Goal: Task Accomplishment & Management: Manage account settings

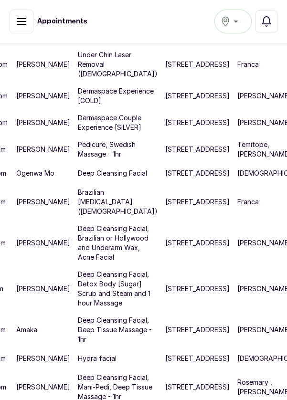
scroll to position [582, 52]
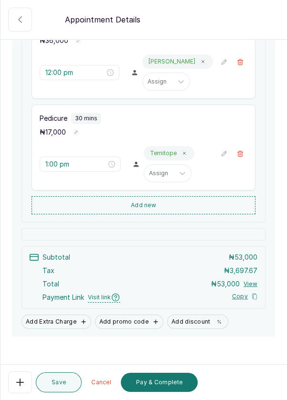
scroll to position [202, 0]
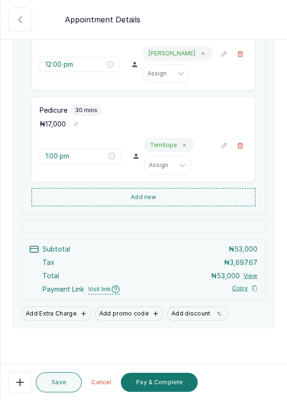
click at [158, 389] on button "Pay & Complete" at bounding box center [159, 381] width 77 height 19
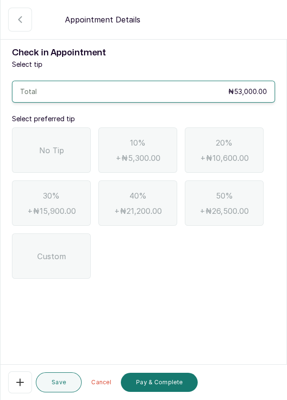
scroll to position [0, 0]
click at [52, 135] on div "No Tip" at bounding box center [51, 149] width 79 height 45
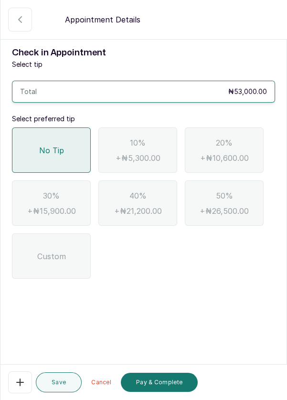
click at [161, 391] on button "Pay & Complete" at bounding box center [159, 381] width 77 height 19
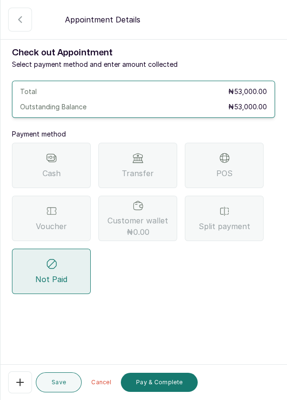
click at [231, 165] on div "POS" at bounding box center [224, 165] width 79 height 45
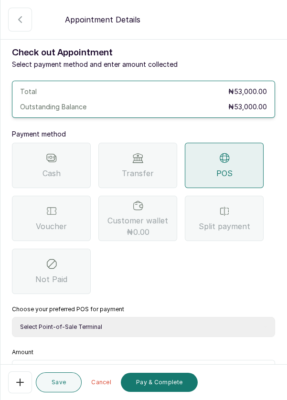
click at [148, 328] on select "Select Point-of-Sale Terminal Pos- Flutterwave Zenith Bank POS - Paga Paga POS …" at bounding box center [143, 327] width 263 height 20
select select "ea021b39-a6bc-4e4d-b5d1-02cb72451b32"
click at [12, 317] on select "Select Point-of-Sale Terminal Pos- Flutterwave Zenith Bank POS - Paga Paga POS …" at bounding box center [143, 327] width 263 height 20
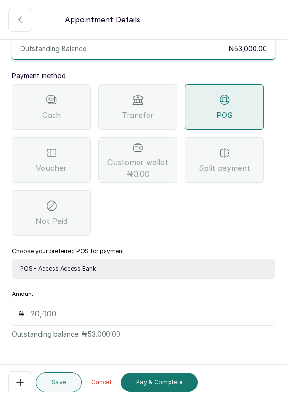
scroll to position [63, 0]
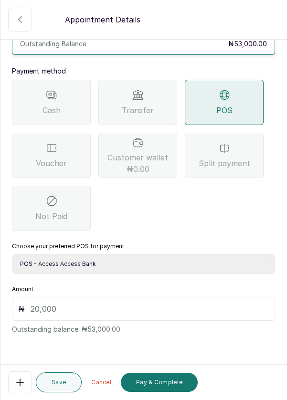
click at [138, 307] on input "text" at bounding box center [150, 308] width 238 height 11
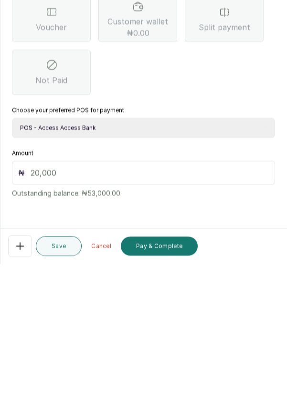
scroll to position [39, 0]
type input "53"
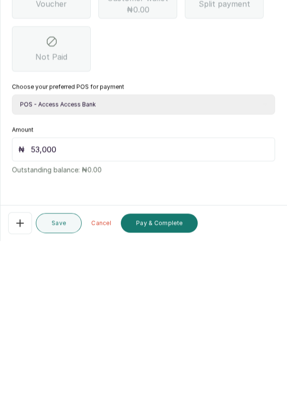
scroll to position [46, 0]
type input "53,000"
click at [170, 386] on button "Pay & Complete" at bounding box center [159, 381] width 77 height 19
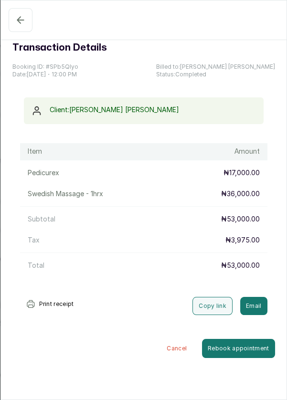
click at [16, 19] on icon "button" at bounding box center [20, 19] width 11 height 11
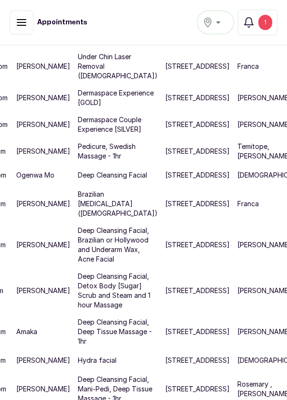
click at [270, 23] on div "1" at bounding box center [265, 22] width 14 height 15
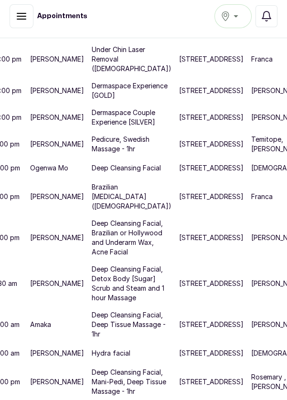
scroll to position [781, 58]
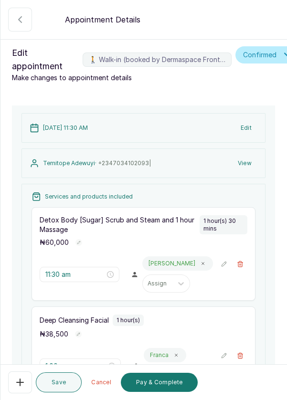
scroll to position [210, 0]
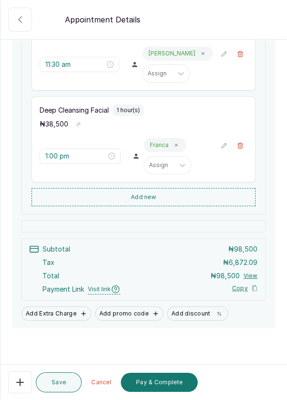
click at [168, 384] on button "Pay & Complete" at bounding box center [159, 381] width 77 height 19
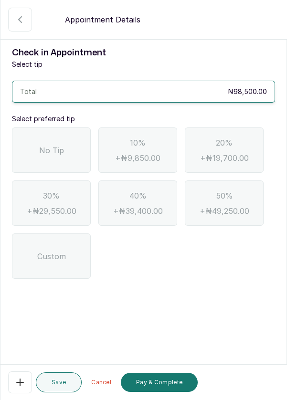
scroll to position [0, 0]
click at [36, 157] on div "No Tip" at bounding box center [51, 149] width 79 height 45
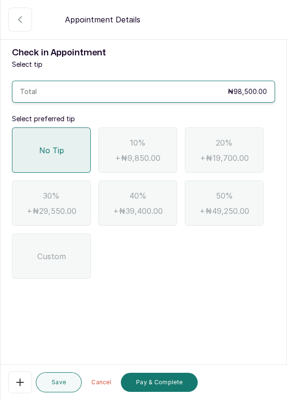
click at [172, 384] on button "Pay & Complete" at bounding box center [159, 381] width 77 height 19
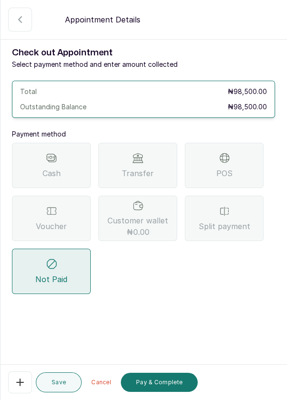
click at [239, 164] on div "POS" at bounding box center [224, 165] width 79 height 45
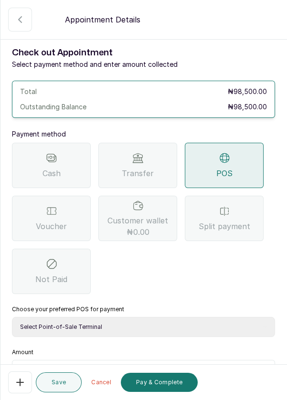
scroll to position [63, 0]
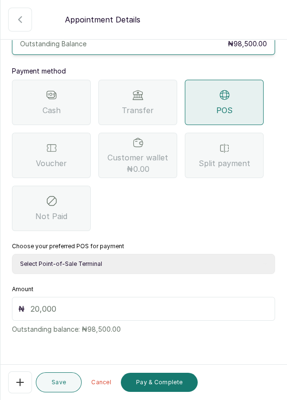
click at [194, 263] on select "Select Point-of-Sale Terminal Pos- Flutterwave Zenith Bank POS - Paga Paga POS …" at bounding box center [143, 264] width 263 height 20
select select "ea021b39-a6bc-4e4d-b5d1-02cb72451b32"
click at [12, 254] on select "Select Point-of-Sale Terminal Pos- Flutterwave Zenith Bank POS - Paga Paga POS …" at bounding box center [143, 264] width 263 height 20
click at [108, 311] on input "text" at bounding box center [150, 308] width 238 height 11
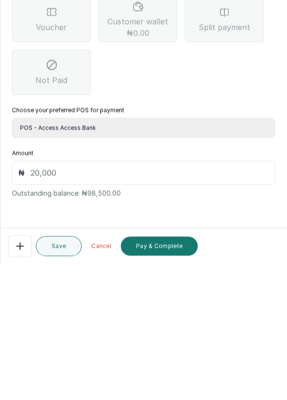
scroll to position [39, 0]
type input "98"
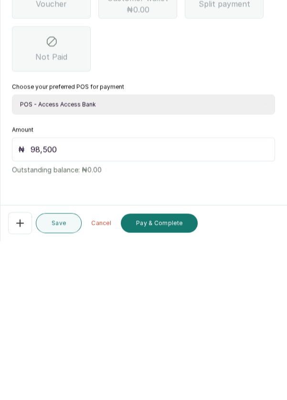
scroll to position [46, 0]
type input "98,500"
click at [169, 383] on button "Pay & Complete" at bounding box center [159, 381] width 77 height 19
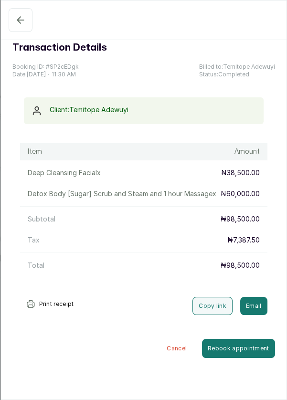
click at [15, 22] on icon "button" at bounding box center [20, 19] width 11 height 11
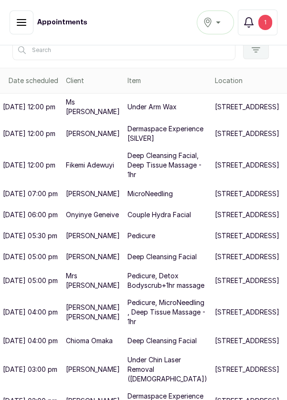
scroll to position [149, 0]
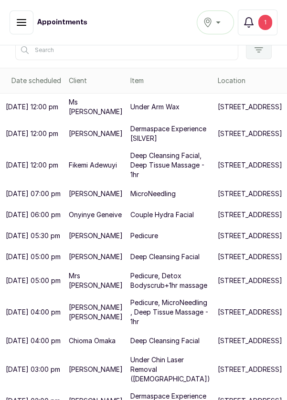
click at [217, 138] on p "[STREET_ADDRESS]" at bounding box center [249, 134] width 64 height 10
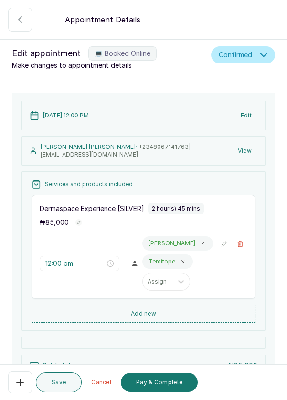
scroll to position [116, 0]
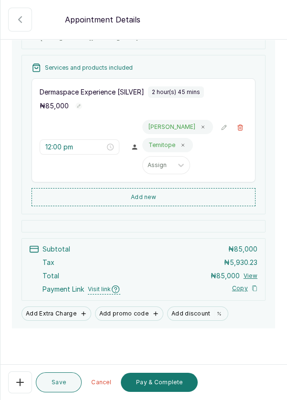
click at [188, 311] on button "Add discount" at bounding box center [197, 313] width 61 height 14
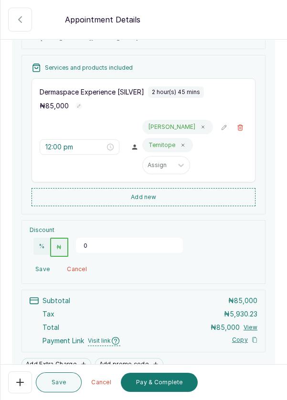
scroll to position [115, 0]
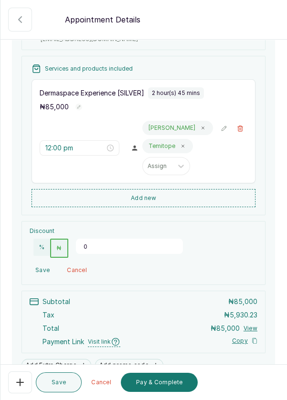
click at [83, 243] on input "0" at bounding box center [129, 245] width 107 height 15
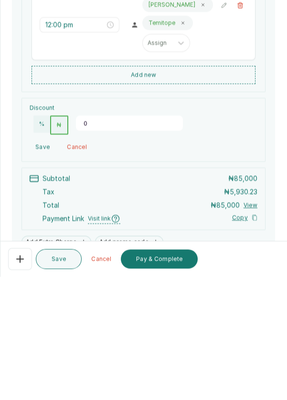
click at [88, 245] on input "0" at bounding box center [129, 245] width 107 height 15
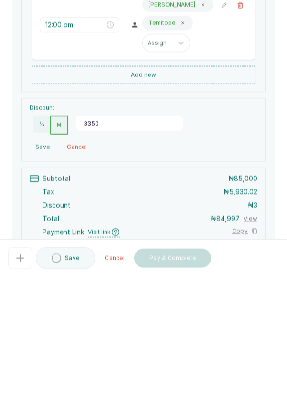
type input "33500"
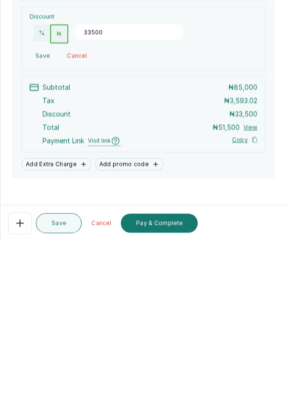
scroll to position [178, 0]
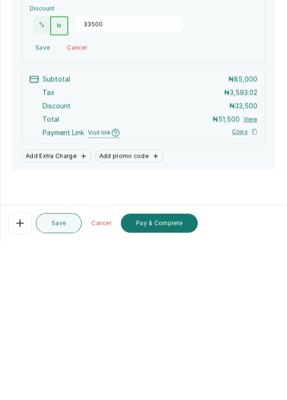
click at [174, 385] on button "Pay & Complete" at bounding box center [159, 381] width 77 height 19
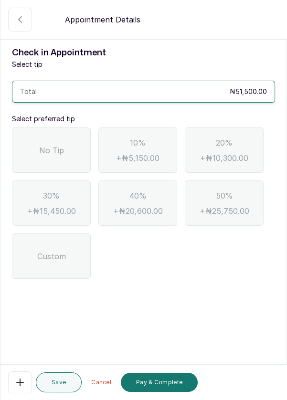
scroll to position [0, 0]
click at [50, 144] on span "No Tip" at bounding box center [51, 149] width 25 height 11
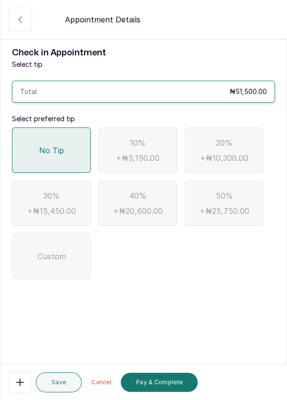
click at [184, 383] on button "Pay & Complete" at bounding box center [159, 381] width 77 height 19
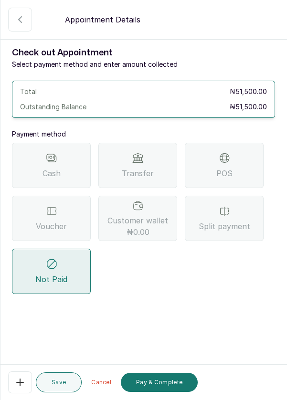
click at [236, 143] on div "POS" at bounding box center [224, 165] width 79 height 45
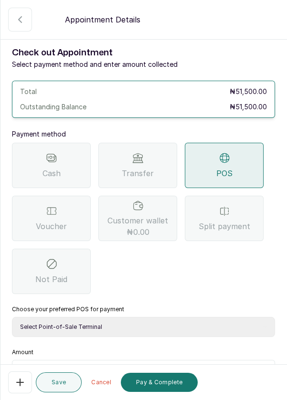
click at [134, 317] on select "Select Point-of-Sale Terminal Pos- Flutterwave Zenith Bank POS - Paga Paga POS …" at bounding box center [143, 327] width 263 height 20
select select "ea021b39-a6bc-4e4d-b5d1-02cb72451b32"
click at [12, 317] on select "Select Point-of-Sale Terminal Pos- Flutterwave Zenith Bank POS - Paga Paga POS …" at bounding box center [143, 327] width 263 height 20
click at [96, 366] on input "text" at bounding box center [150, 371] width 238 height 11
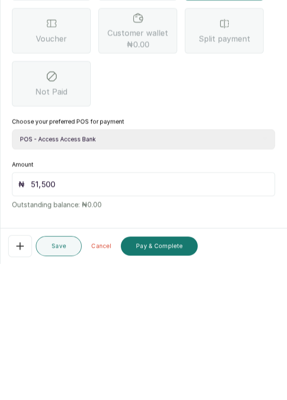
scroll to position [63, 0]
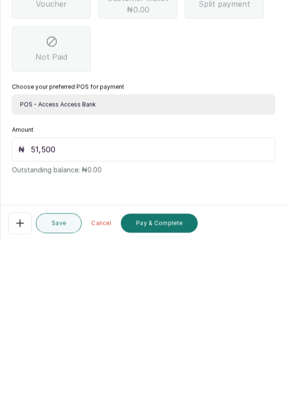
type input "51,500"
click at [174, 383] on button "Pay & Complete" at bounding box center [159, 381] width 77 height 19
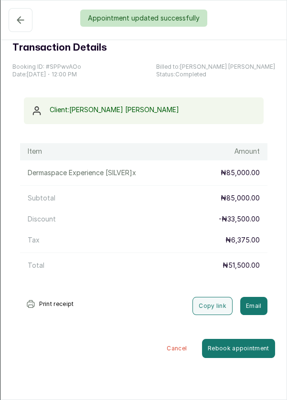
click at [14, 21] on div "Appointment updated successfully" at bounding box center [143, 18] width 287 height 17
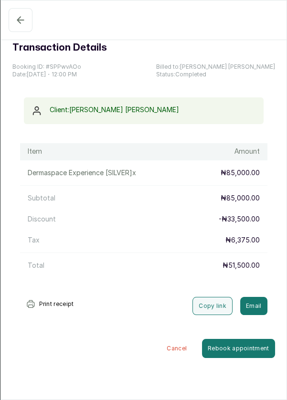
click at [14, 26] on button "Completed" at bounding box center [21, 20] width 24 height 24
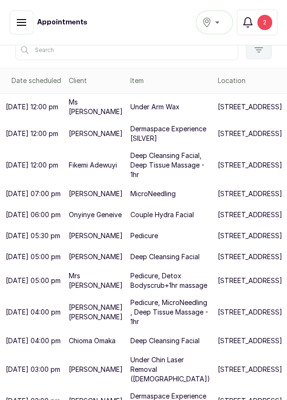
click at [265, 25] on div "2" at bounding box center [264, 22] width 15 height 15
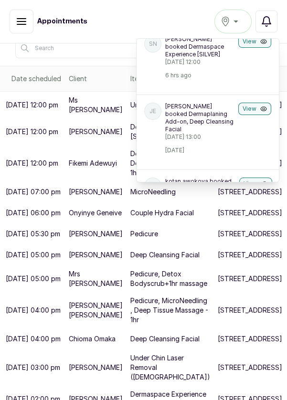
scroll to position [36, 0]
click at [233, 118] on p "[PERSON_NAME] booked Dermaplaning Add-on, Deep Cleansing Facial" at bounding box center [199, 118] width 69 height 31
click at [256, 115] on button "View" at bounding box center [254, 109] width 33 height 12
